Goal: Task Accomplishment & Management: Manage account settings

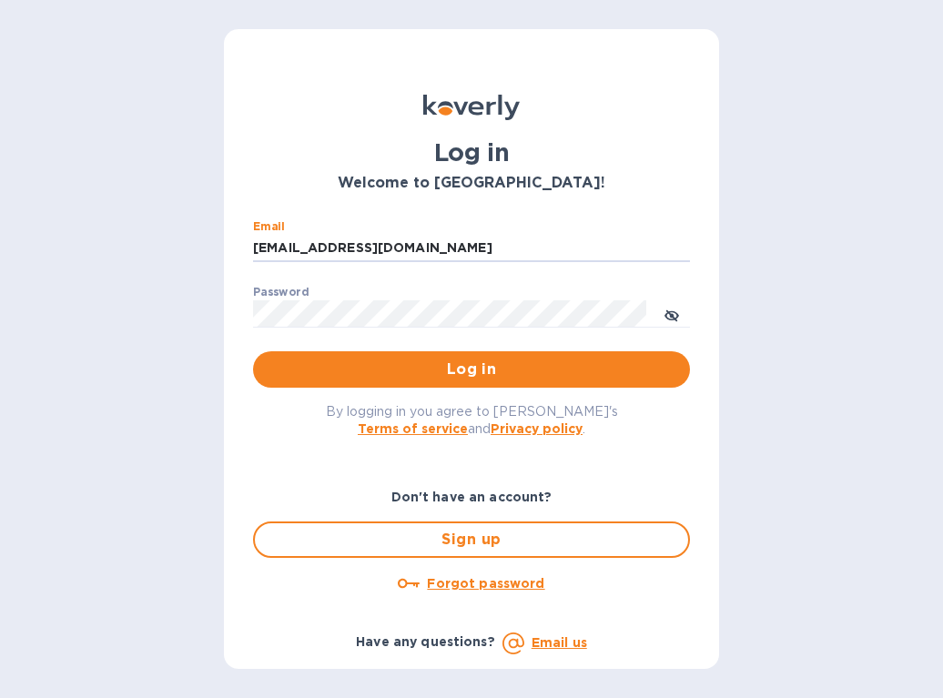
drag, startPoint x: 380, startPoint y: 252, endPoint x: 216, endPoint y: 260, distance: 164.1
click at [135, 245] on div "Log in Welcome to [GEOGRAPHIC_DATA]! Email [EMAIL_ADDRESS][DOMAIN_NAME] ​ Passw…" at bounding box center [471, 349] width 943 height 698
type input "[EMAIL_ADDRESS][DOMAIN_NAME]"
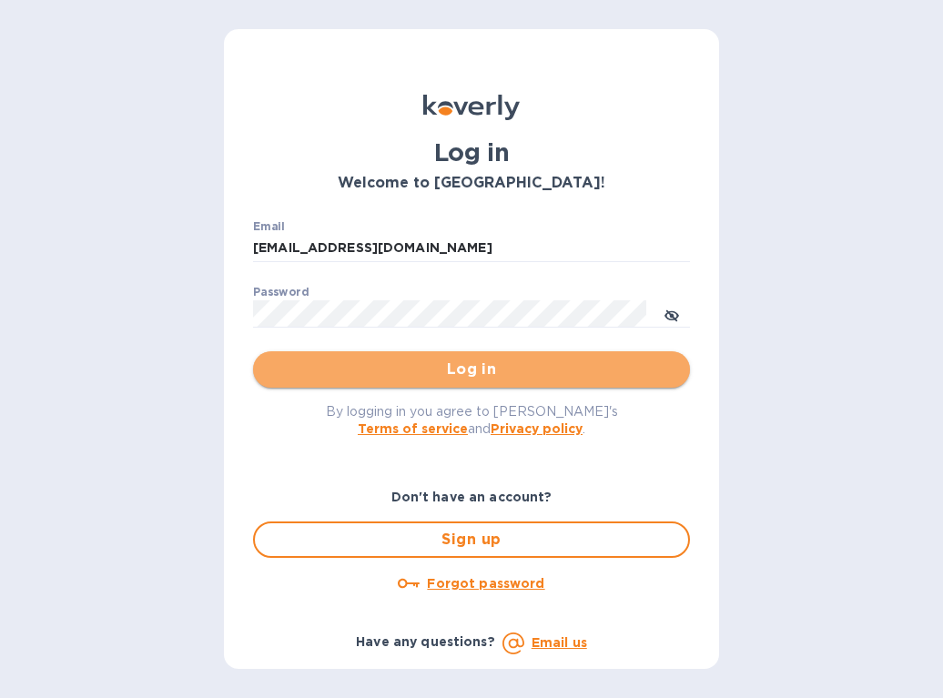
click at [404, 373] on span "Log in" at bounding box center [472, 370] width 408 height 22
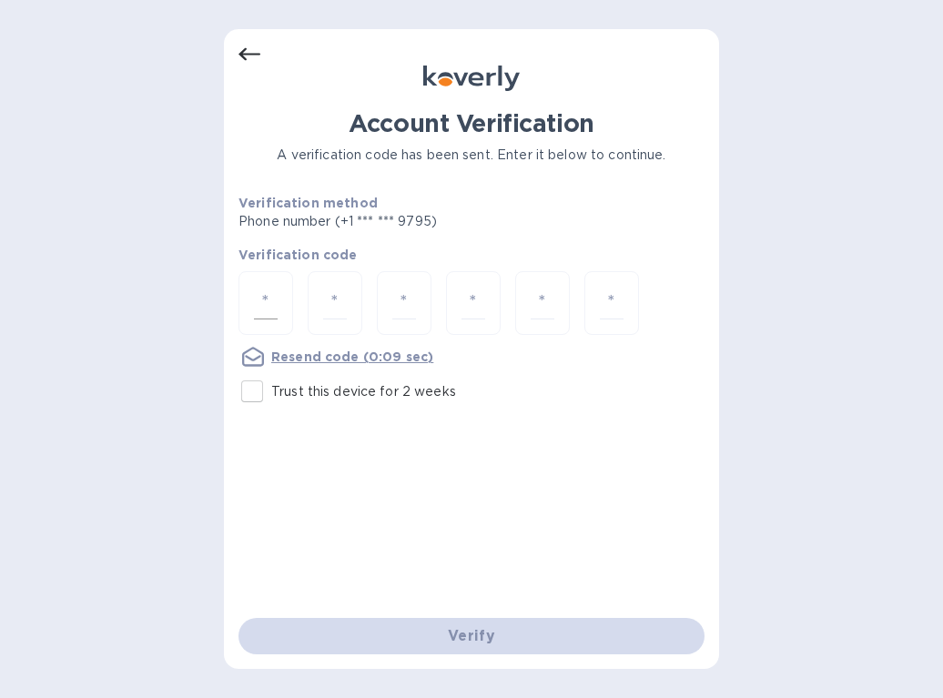
click at [268, 311] on input "number" at bounding box center [266, 304] width 24 height 34
type input "4"
type input "7"
type input "3"
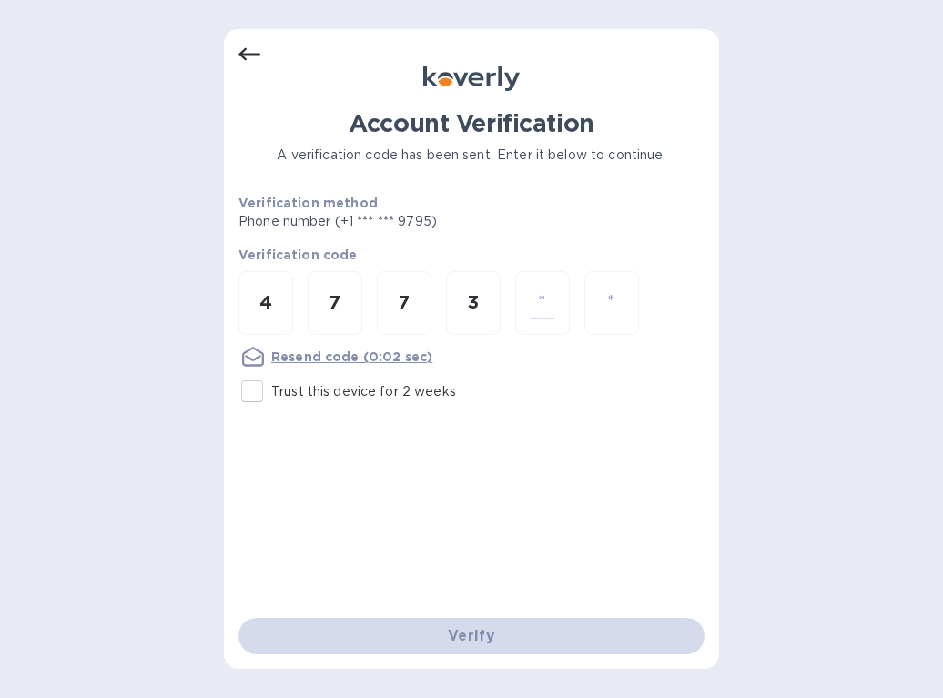
type input "0"
type input "3"
